Goal: Information Seeking & Learning: Learn about a topic

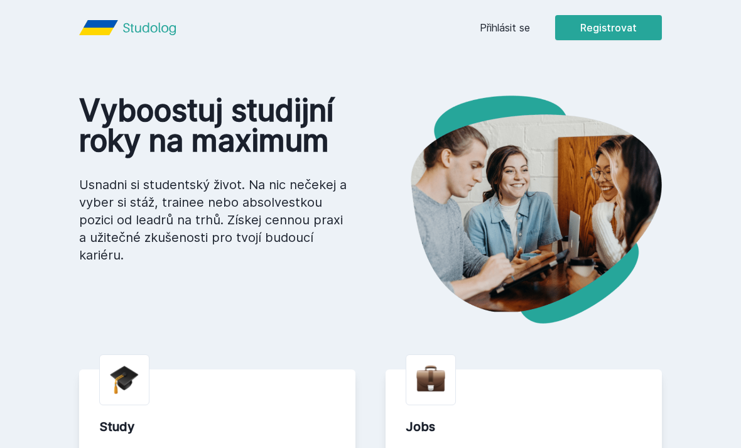
click at [524, 26] on link "Přihlásit se" at bounding box center [505, 27] width 50 height 15
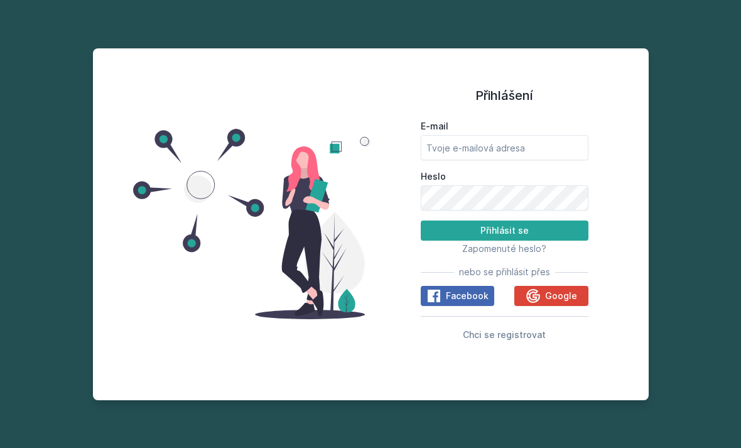
click at [541, 303] on icon at bounding box center [533, 295] width 15 height 15
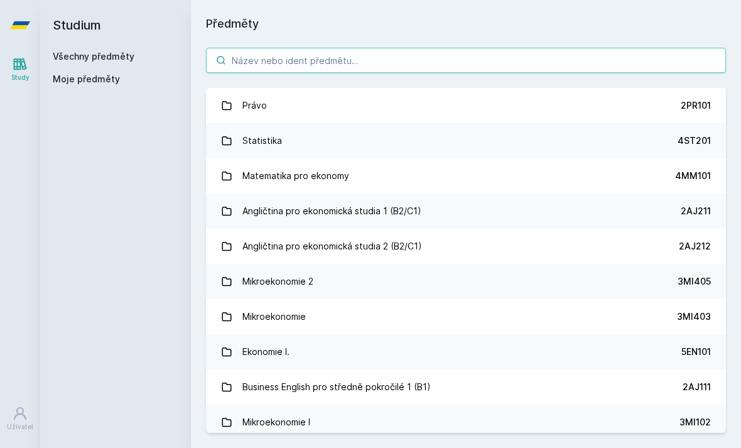
click at [534, 70] on input "search" at bounding box center [466, 60] width 520 height 25
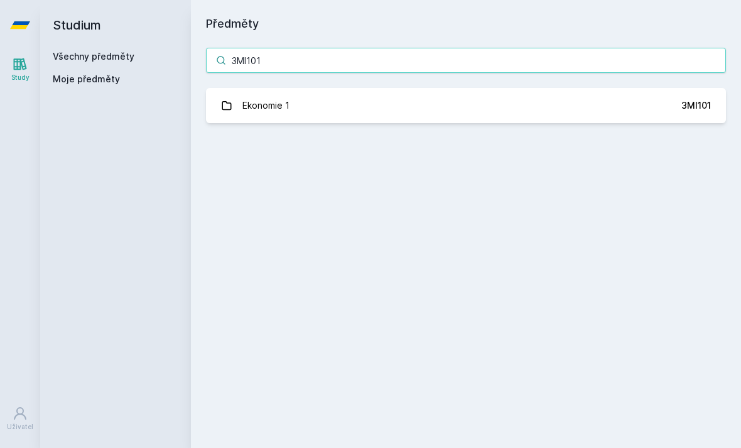
type input "3MI101"
click at [684, 111] on div "3MI101" at bounding box center [697, 105] width 30 height 13
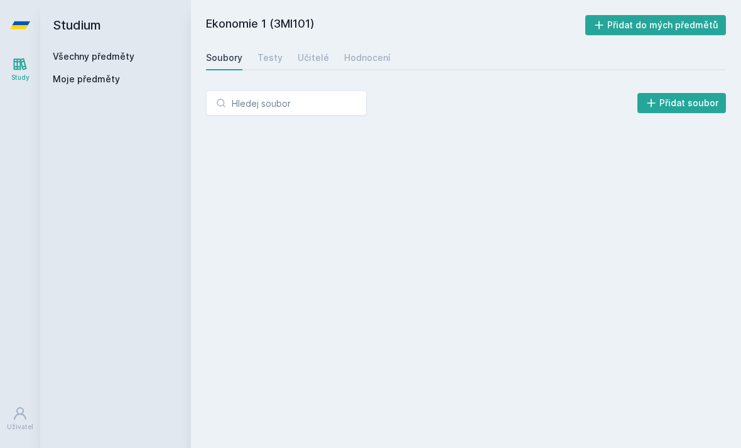
click at [264, 59] on div "Testy" at bounding box center [270, 58] width 25 height 13
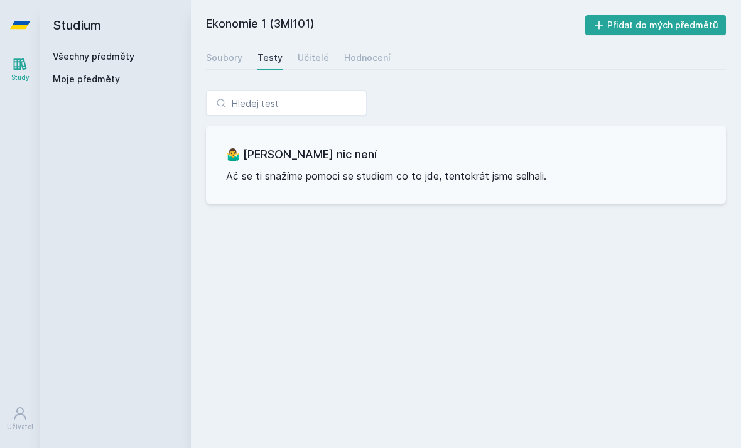
click at [213, 67] on link "Soubory" at bounding box center [224, 57] width 36 height 25
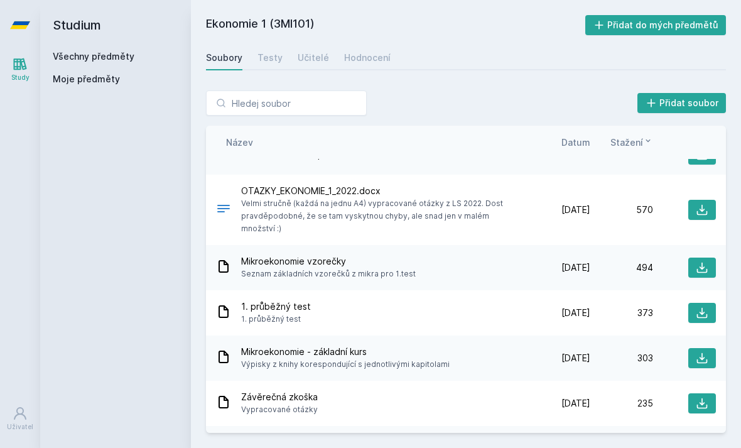
scroll to position [118, 0]
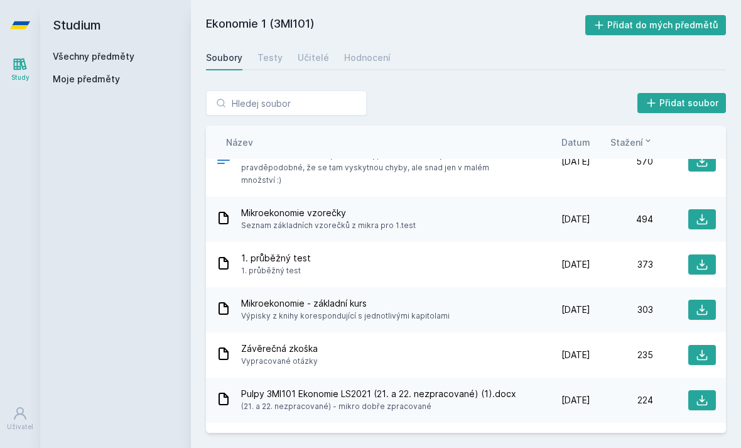
click at [699, 258] on icon at bounding box center [702, 264] width 13 height 13
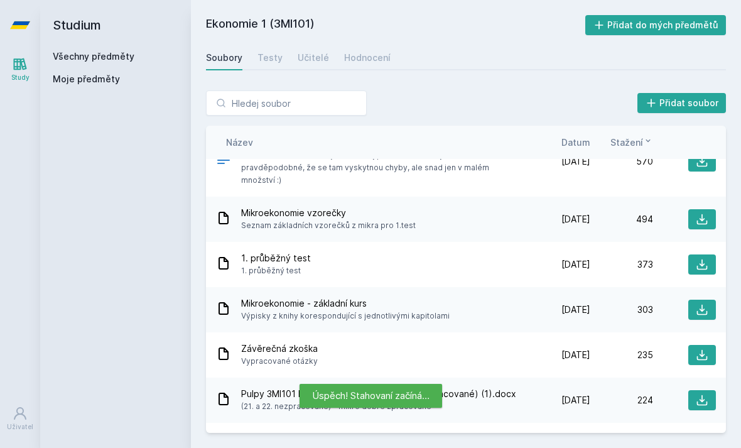
click at [697, 258] on icon at bounding box center [702, 264] width 13 height 13
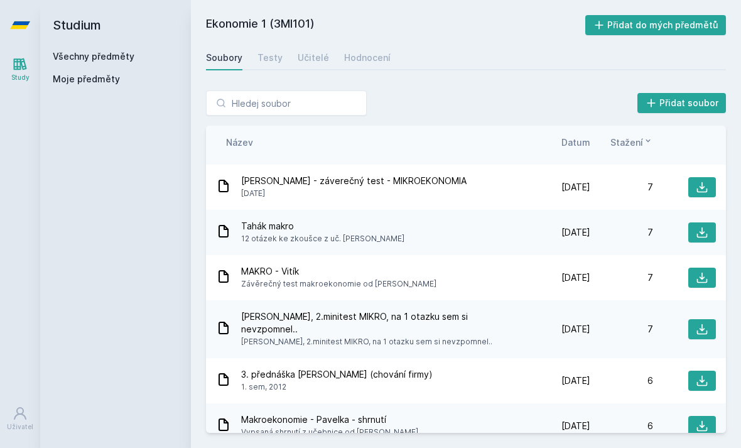
scroll to position [2617, 0]
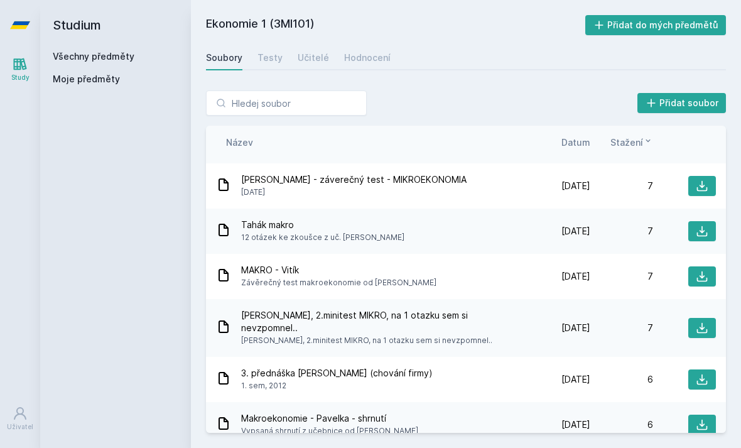
click at [585, 145] on span "Datum" at bounding box center [576, 142] width 29 height 13
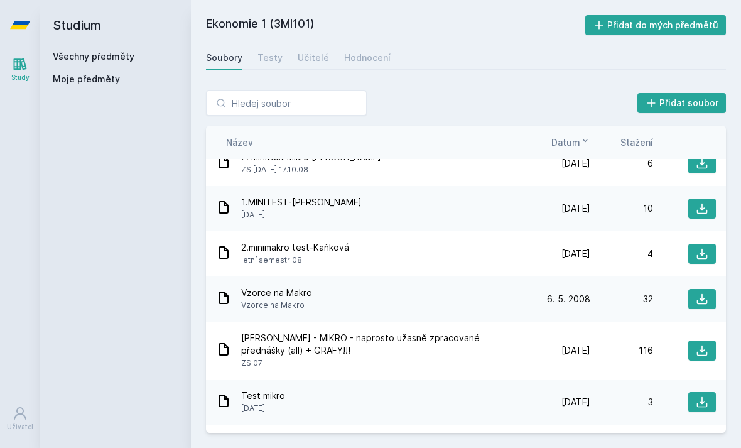
click at [572, 142] on span "Datum" at bounding box center [566, 142] width 29 height 13
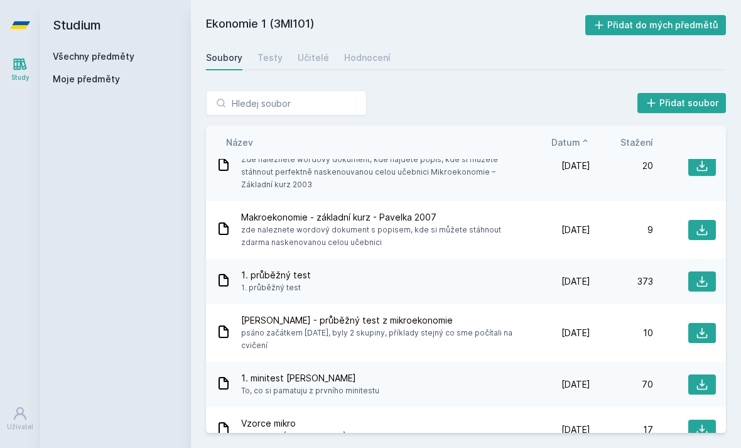
click at [581, 141] on icon at bounding box center [586, 141] width 10 height 10
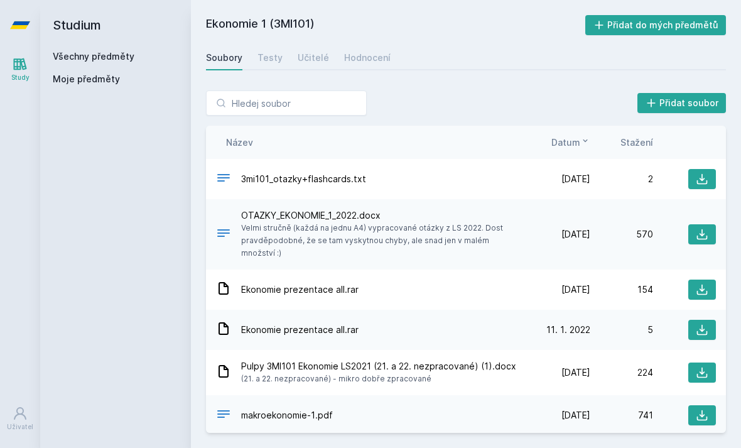
scroll to position [0, 0]
